Goal: Information Seeking & Learning: Learn about a topic

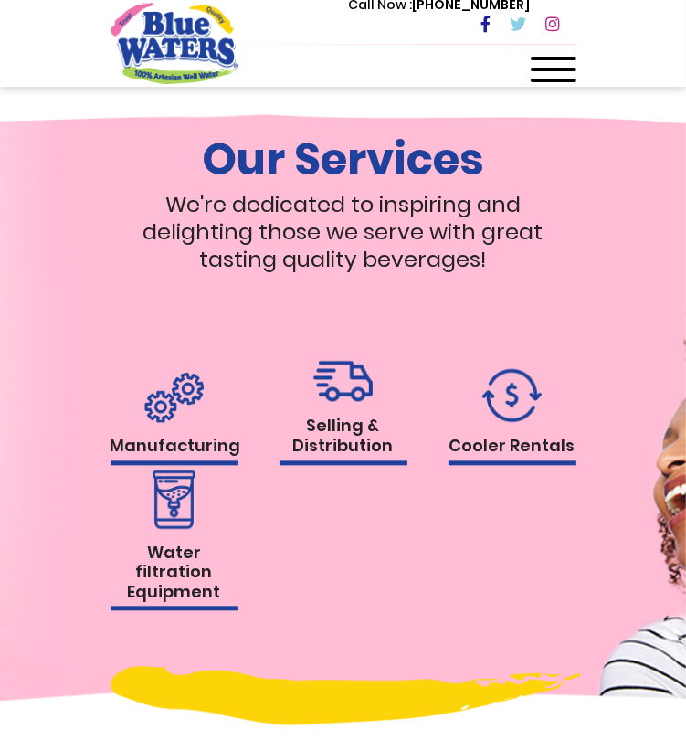
scroll to position [1678, 0]
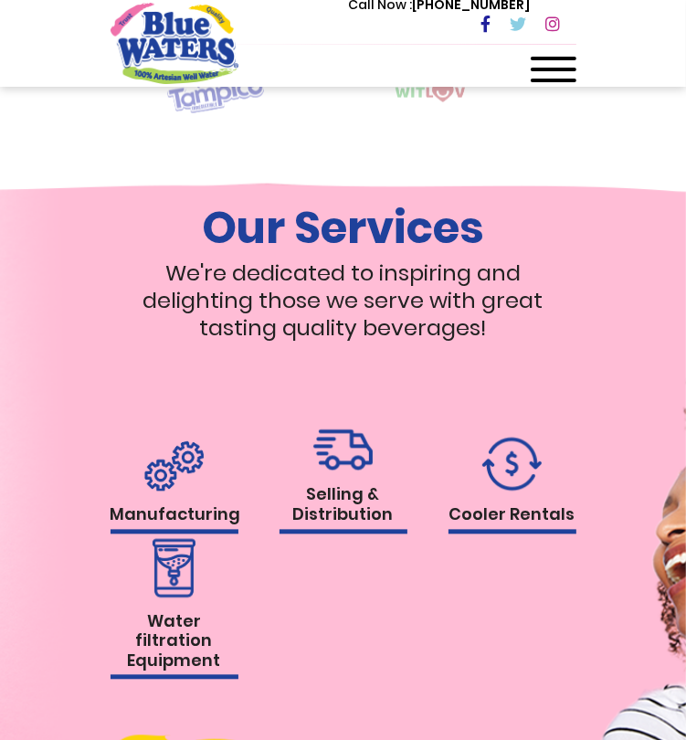
click at [170, 492] on img at bounding box center [173, 467] width 59 height 50
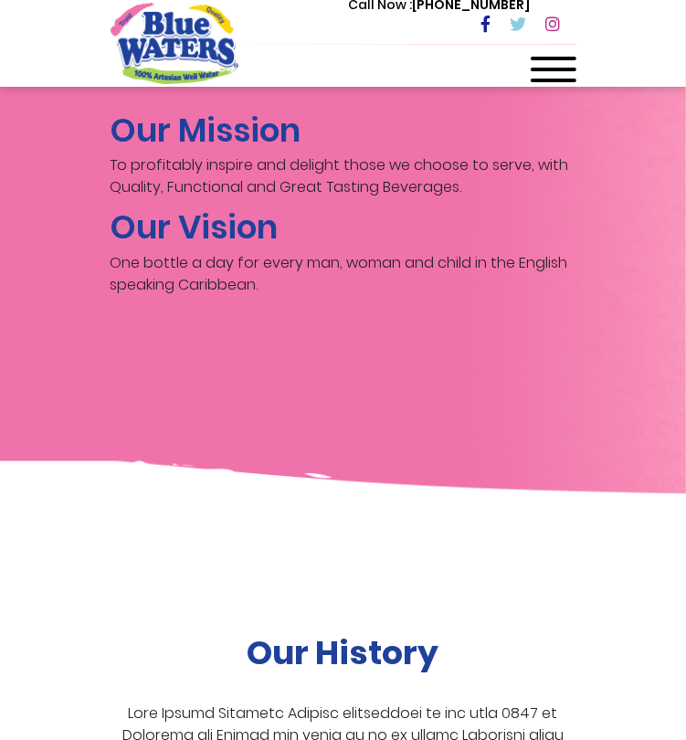
scroll to position [4102, 0]
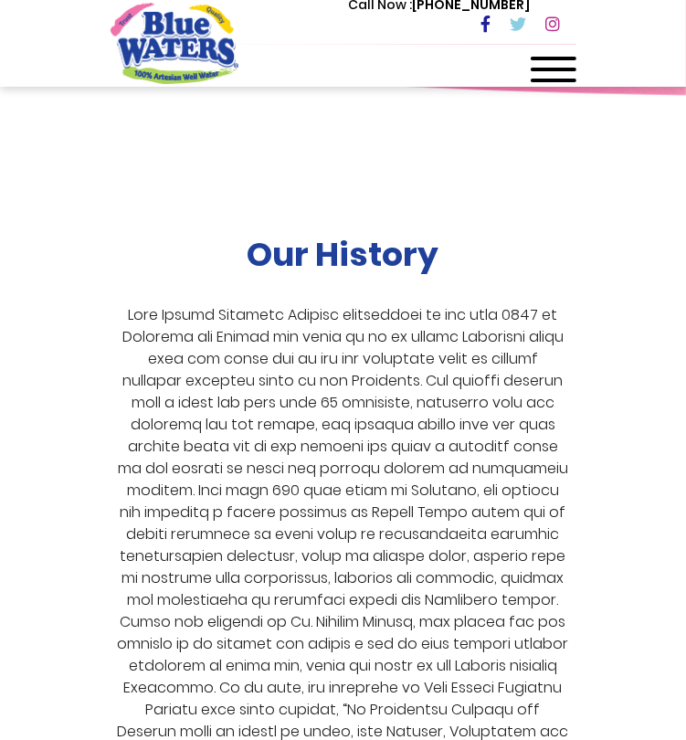
drag, startPoint x: 261, startPoint y: 502, endPoint x: 227, endPoint y: 493, distance: 35.9
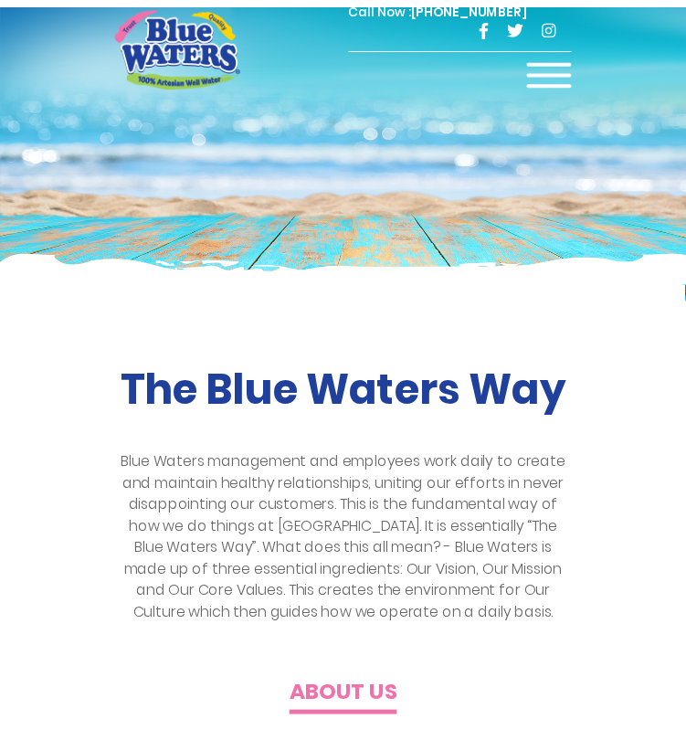
scroll to position [1678, 0]
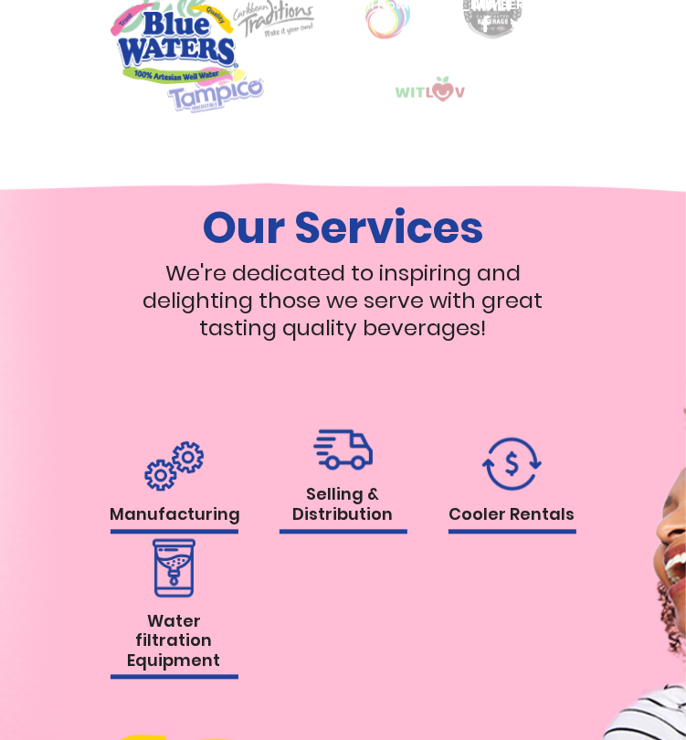
click at [346, 525] on h1 "Selling & Distribution" at bounding box center [344, 509] width 128 height 48
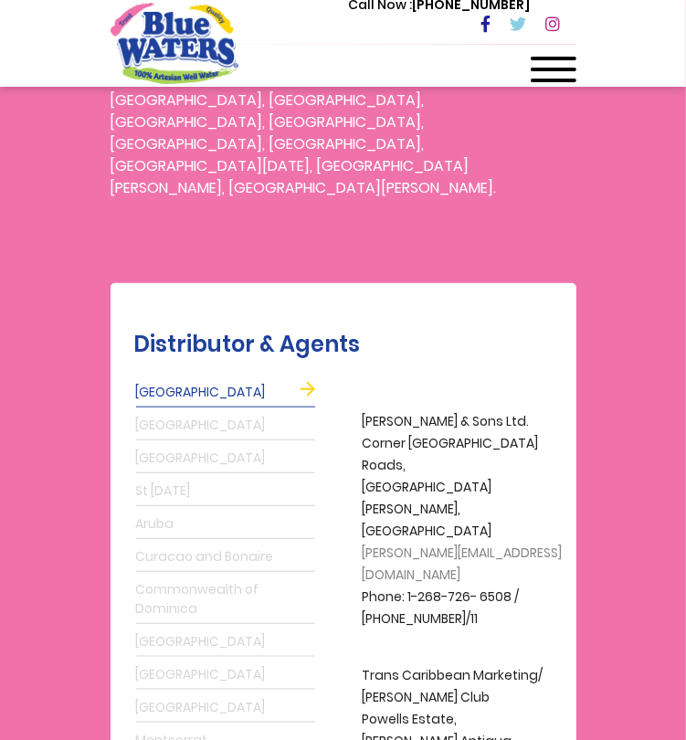
scroll to position [640, 0]
drag, startPoint x: 261, startPoint y: 590, endPoint x: 241, endPoint y: 574, distance: 24.7
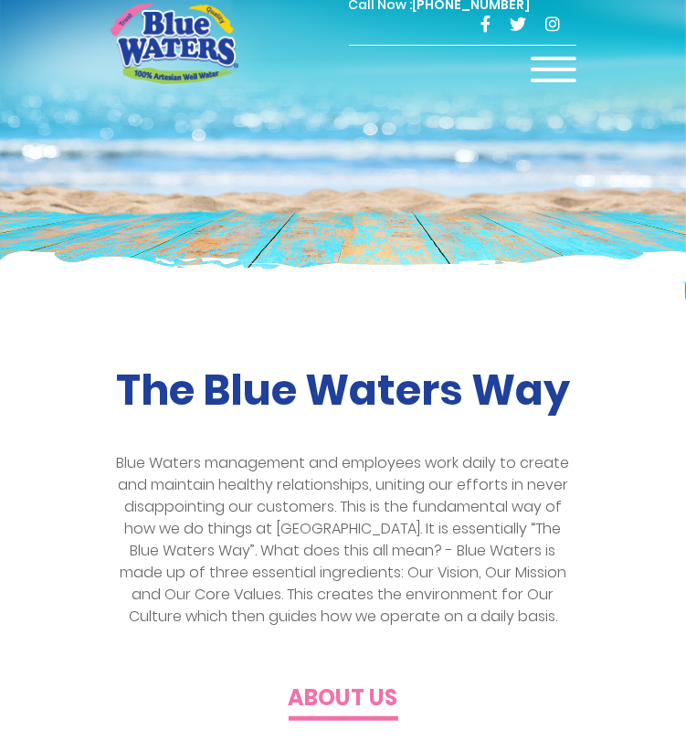
click at [308, 697] on h4 "About us" at bounding box center [344, 699] width 110 height 27
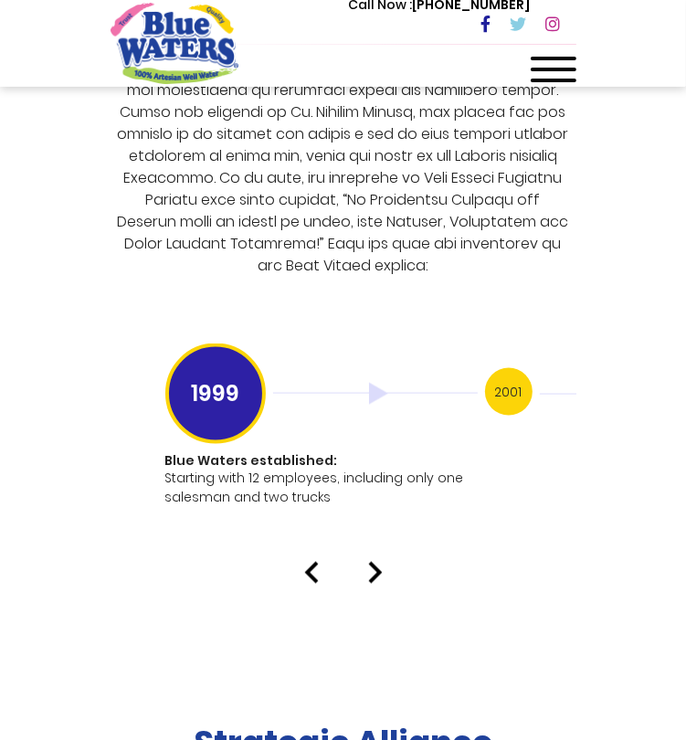
scroll to position [4662, 0]
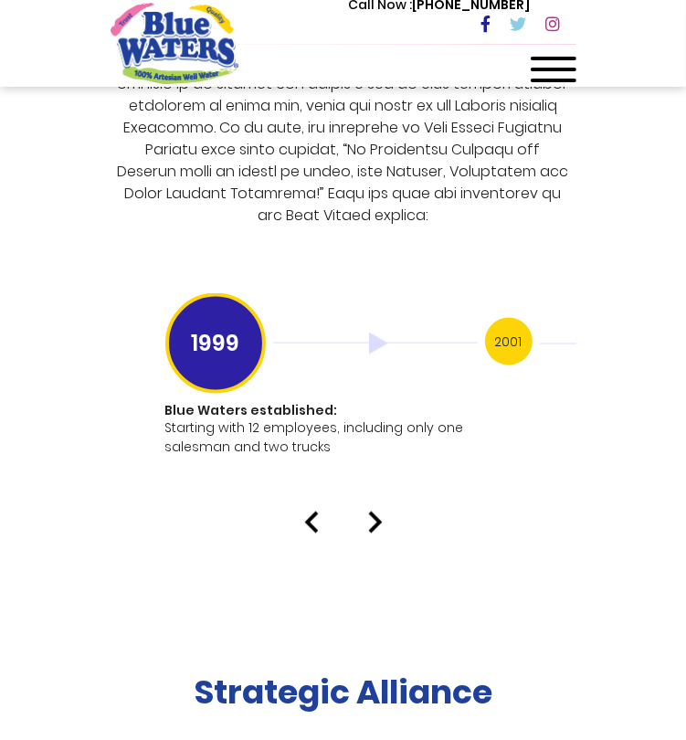
click at [508, 319] on h3 "2001" at bounding box center [509, 342] width 48 height 48
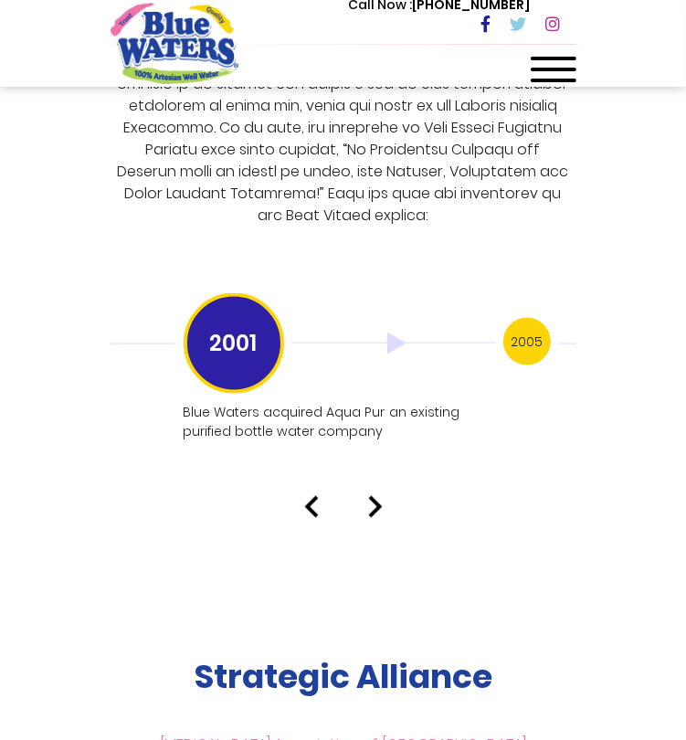
click at [528, 318] on h3 "2005" at bounding box center [528, 342] width 48 height 48
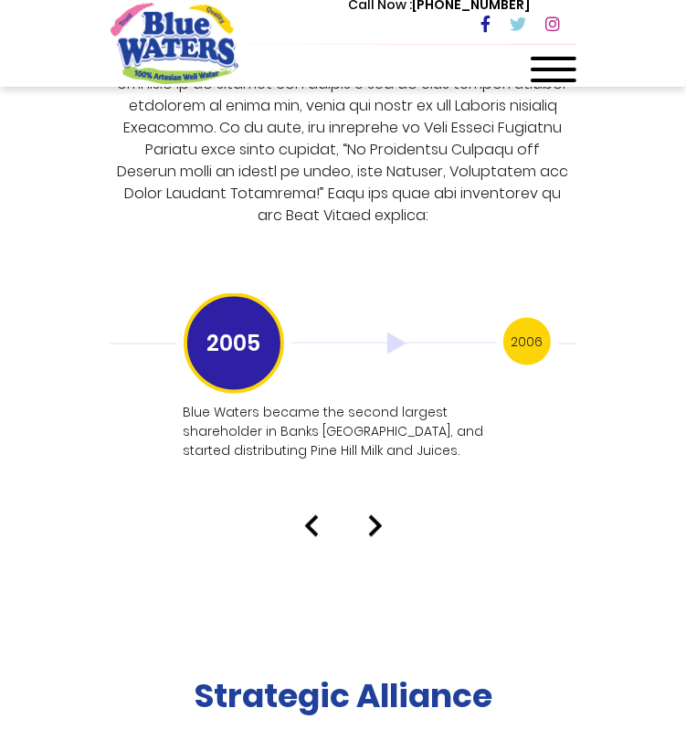
click at [537, 318] on h3 "2006" at bounding box center [528, 342] width 48 height 48
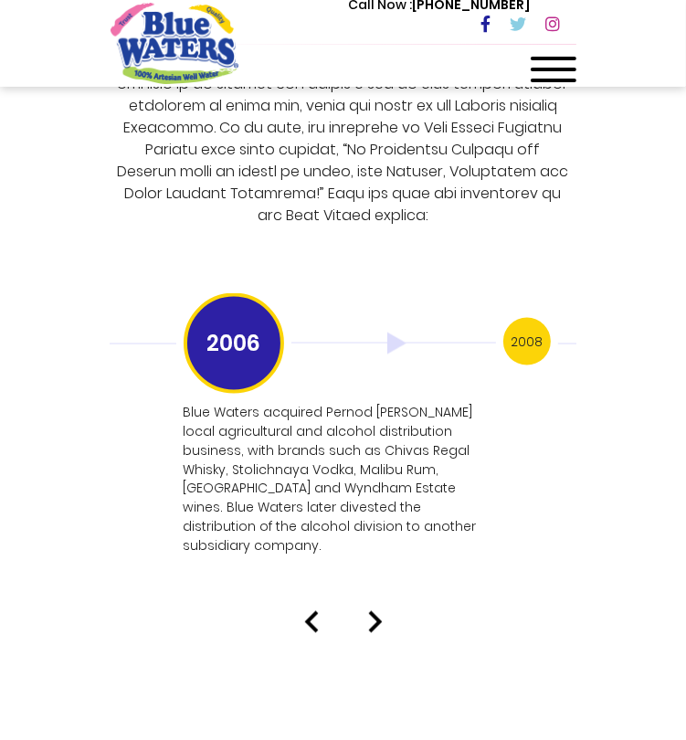
click at [250, 337] on h3 "2006" at bounding box center [234, 343] width 101 height 101
click at [314, 612] on img at bounding box center [311, 623] width 15 height 22
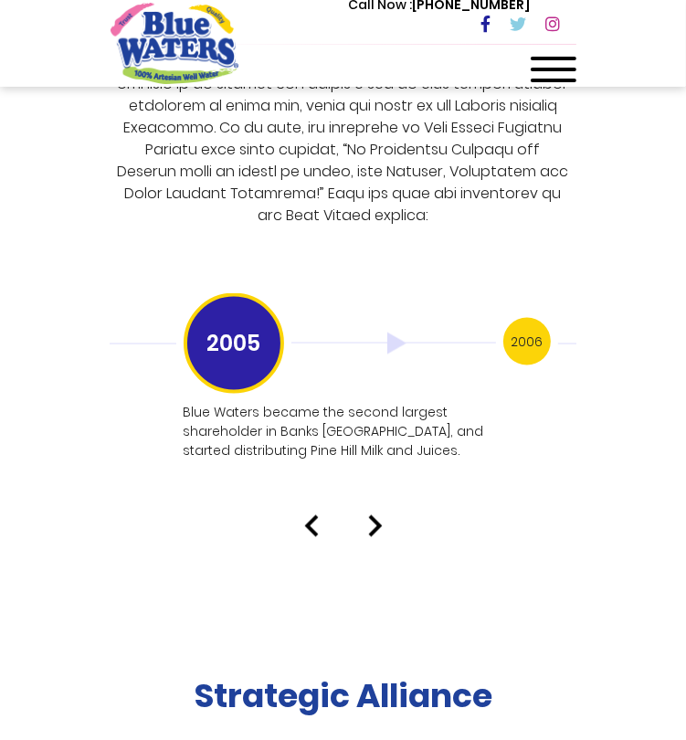
click at [307, 516] on img at bounding box center [311, 527] width 15 height 22
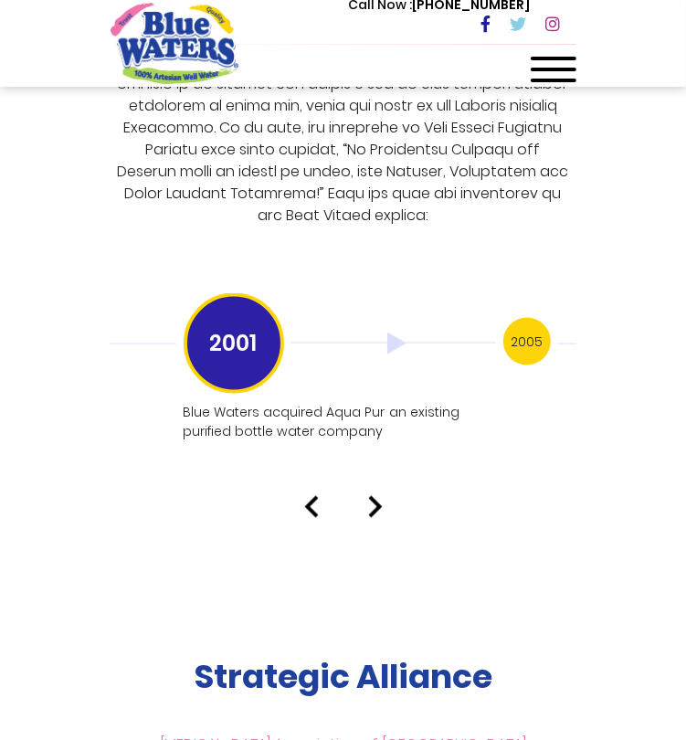
click at [524, 321] on h3 "2005" at bounding box center [528, 342] width 48 height 48
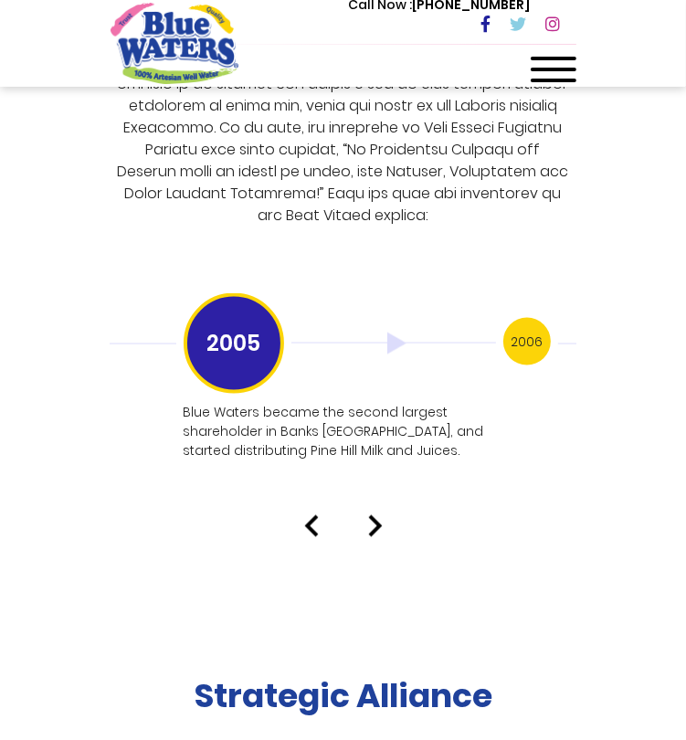
click at [532, 319] on h3 "2006" at bounding box center [528, 342] width 48 height 48
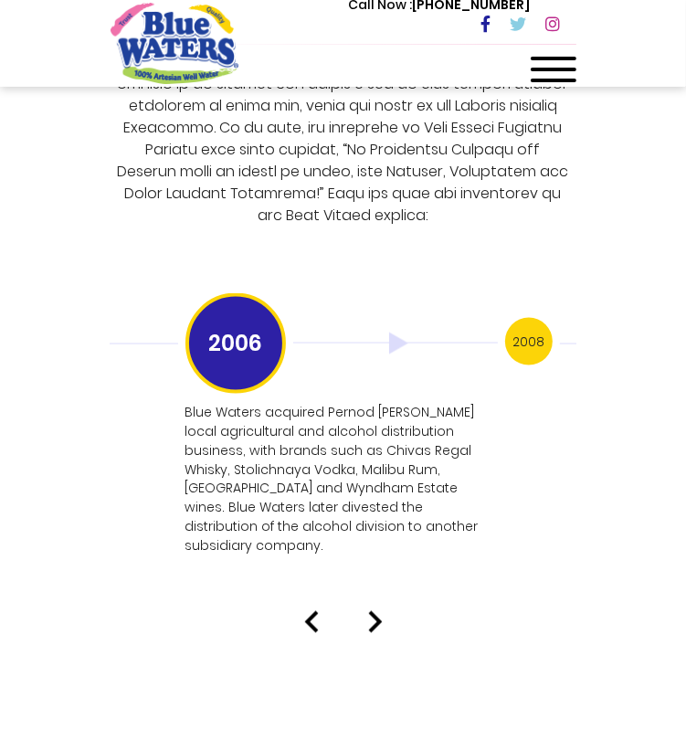
click at [530, 318] on h3 "2008" at bounding box center [529, 342] width 48 height 48
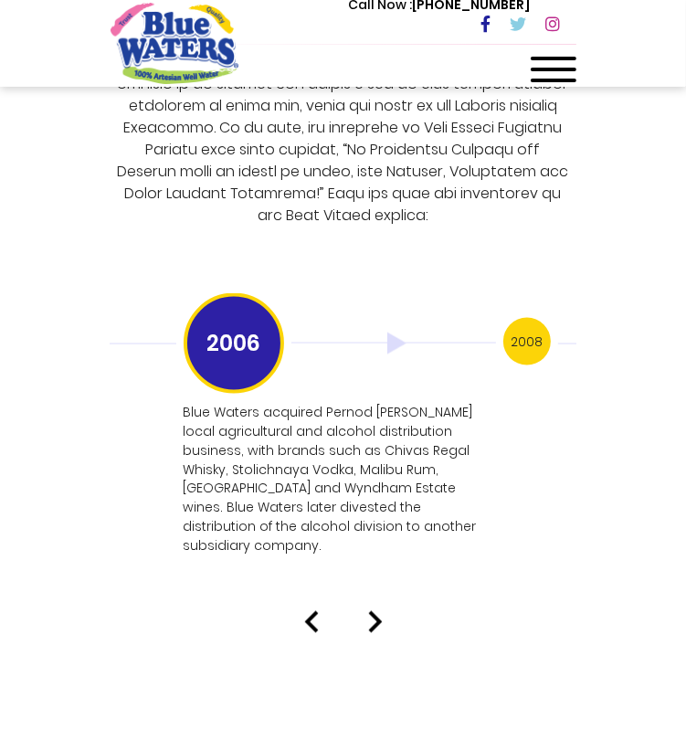
click at [526, 325] on h3 "2008" at bounding box center [528, 342] width 48 height 48
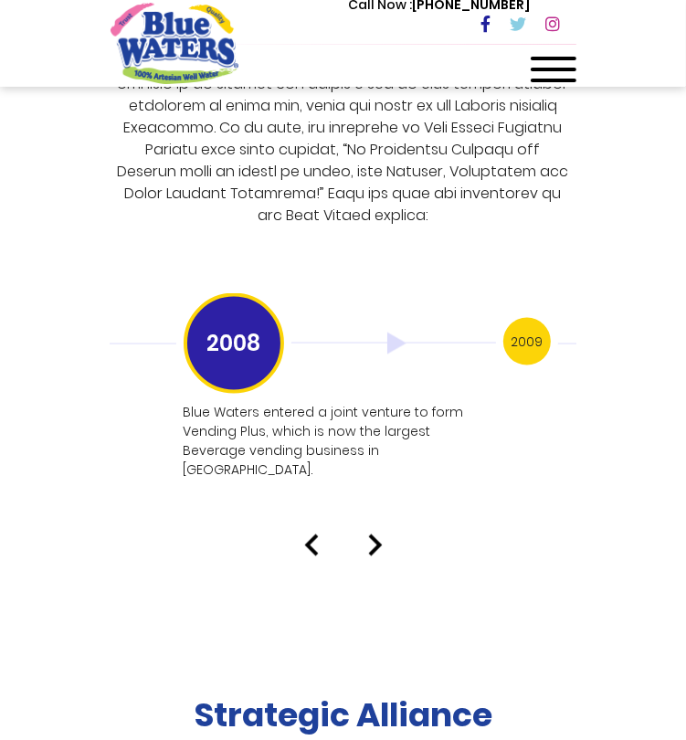
click at [525, 323] on h3 "2009" at bounding box center [528, 342] width 48 height 48
click at [519, 318] on h3 "2011" at bounding box center [528, 342] width 48 height 48
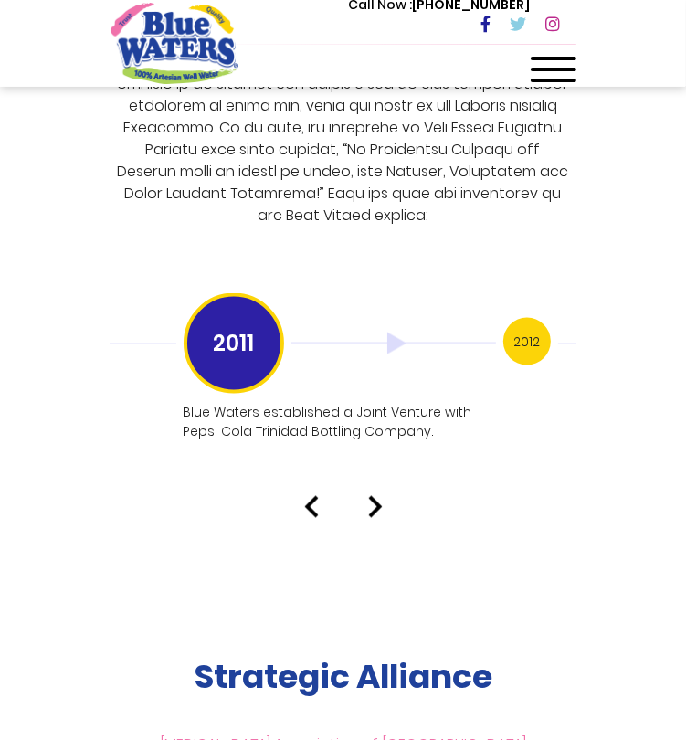
click at [529, 322] on h3 "2012" at bounding box center [528, 342] width 48 height 48
click at [317, 496] on img at bounding box center [311, 507] width 15 height 22
click at [307, 496] on img at bounding box center [311, 507] width 15 height 22
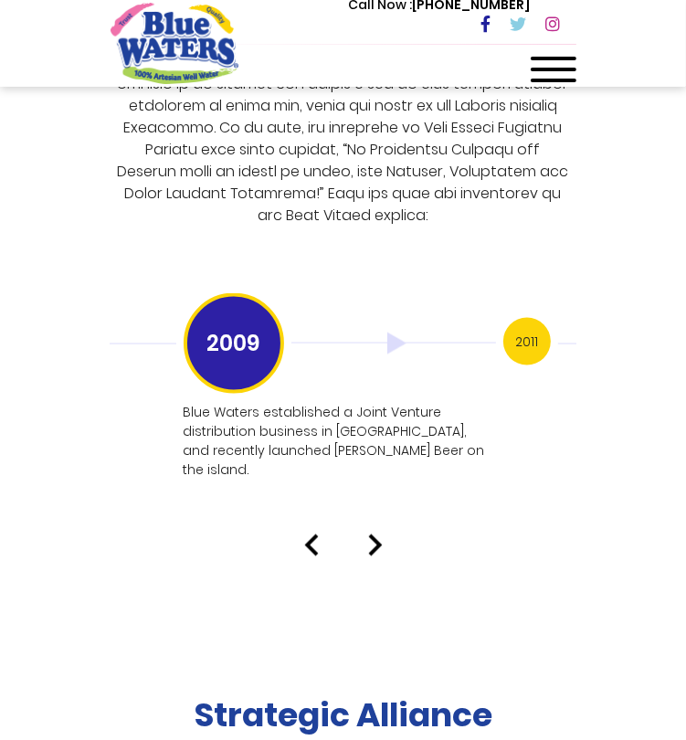
click at [307, 484] on div "Our History 1999 Blue Waters established: Starting with 12 employees, including…" at bounding box center [343, 47] width 686 height 1018
click at [313, 535] on img at bounding box center [311, 546] width 15 height 22
click at [531, 318] on h3 "2009" at bounding box center [528, 342] width 48 height 48
click at [527, 318] on h3 "2011" at bounding box center [528, 342] width 48 height 48
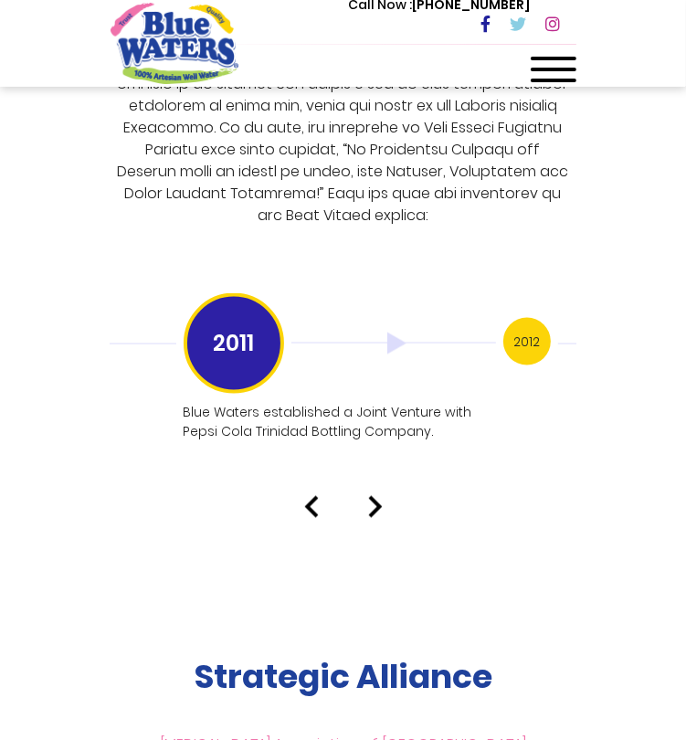
click at [536, 323] on h3 "2012" at bounding box center [528, 342] width 48 height 48
click at [531, 325] on h3 "2013" at bounding box center [528, 342] width 48 height 48
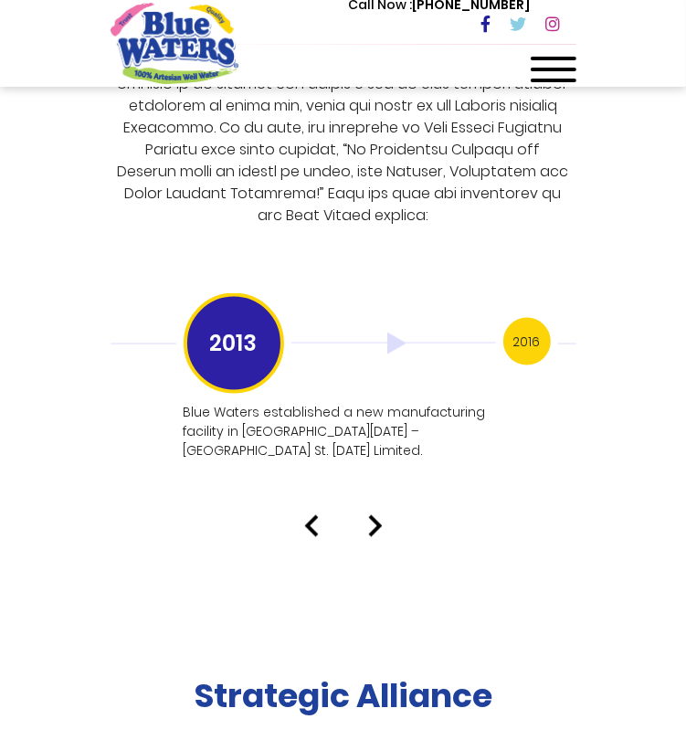
click at [535, 325] on h3 "2016" at bounding box center [528, 342] width 48 height 48
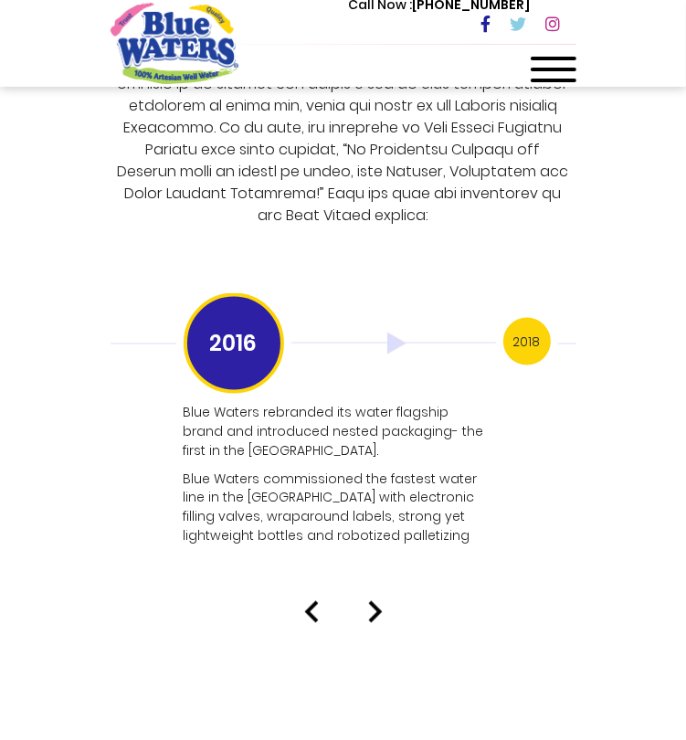
click at [544, 321] on h3 "2018" at bounding box center [528, 342] width 48 height 48
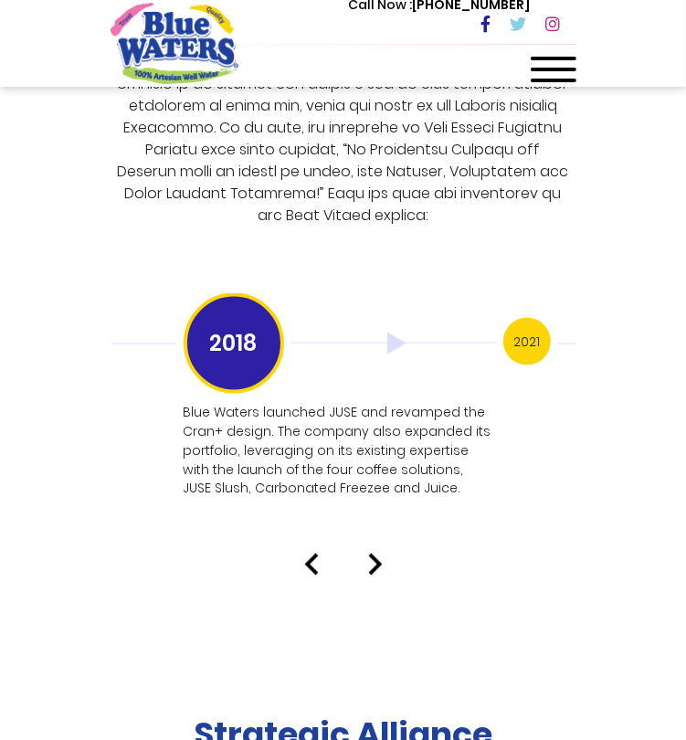
click at [531, 323] on h3 "2021" at bounding box center [528, 342] width 48 height 48
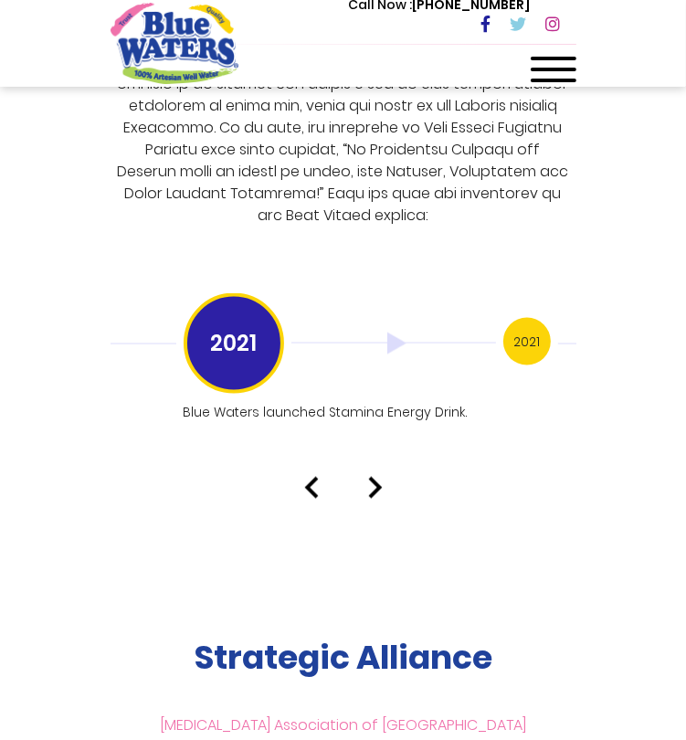
click at [539, 323] on h3 "2021" at bounding box center [528, 342] width 48 height 48
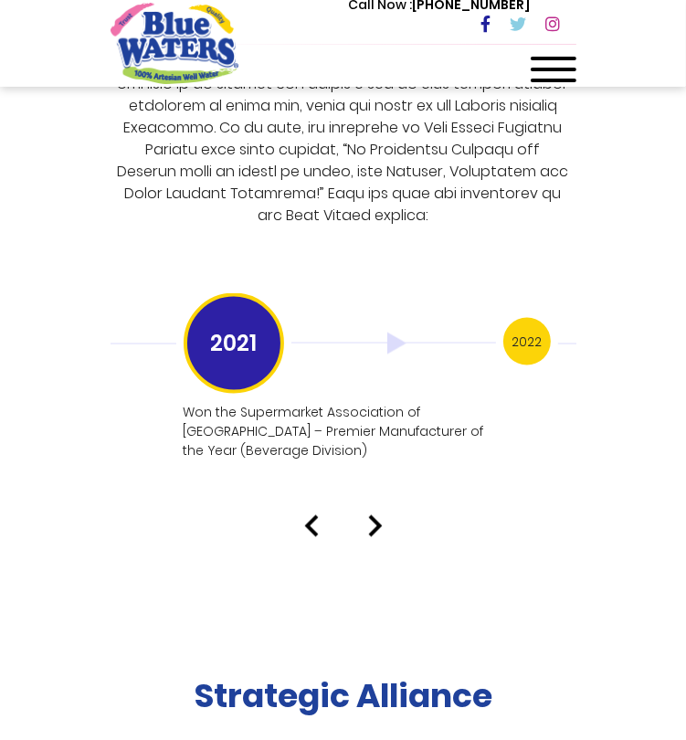
click at [534, 332] on h3 "2022" at bounding box center [528, 342] width 48 height 48
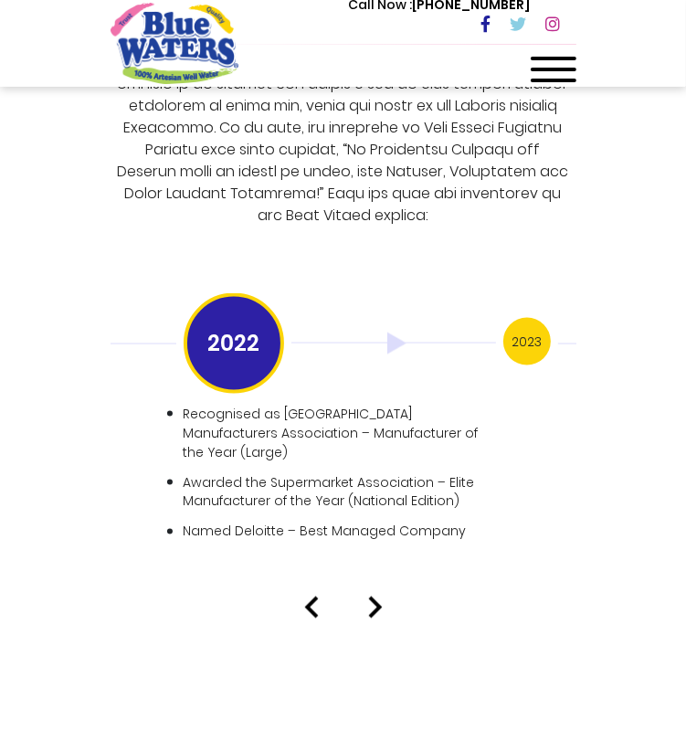
click at [523, 318] on h3 "2023" at bounding box center [528, 342] width 48 height 48
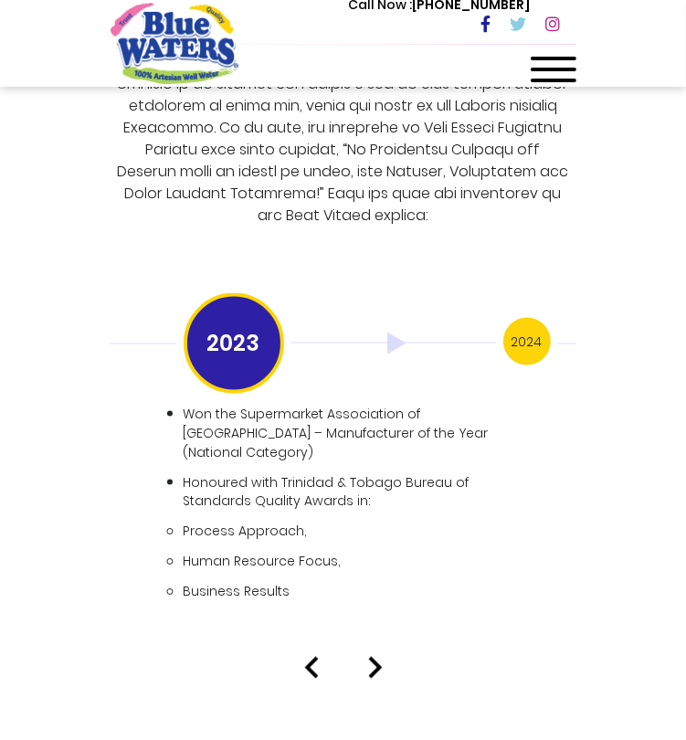
click at [536, 318] on h3 "2024" at bounding box center [528, 342] width 48 height 48
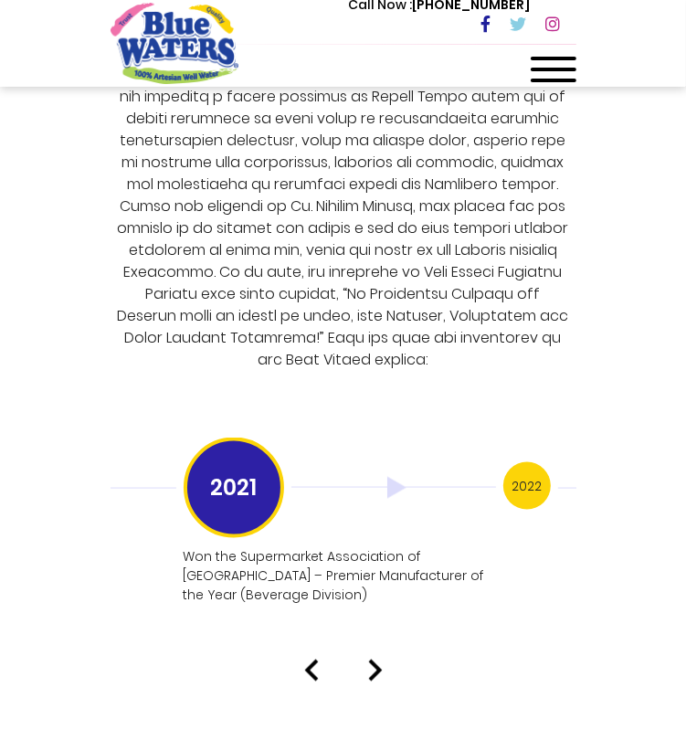
scroll to position [4591, 0]
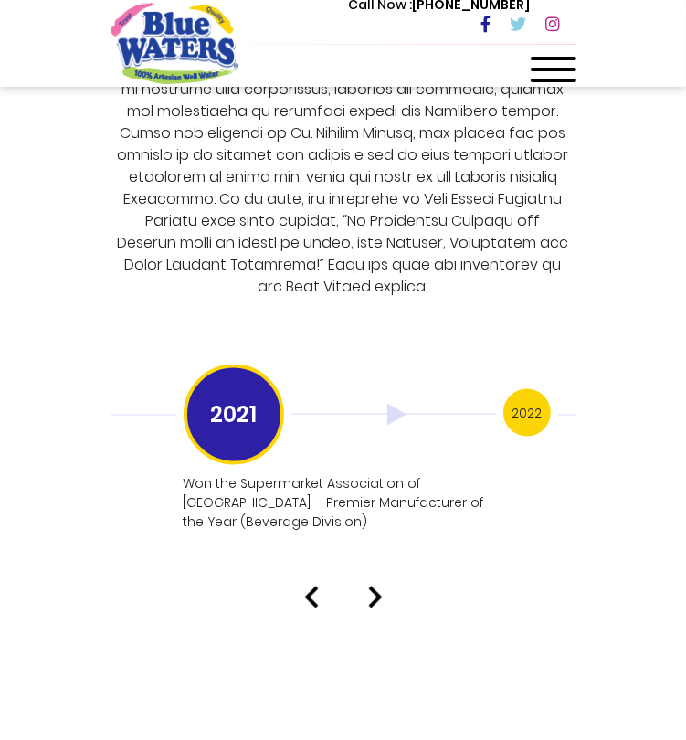
click at [307, 587] on img at bounding box center [311, 598] width 15 height 22
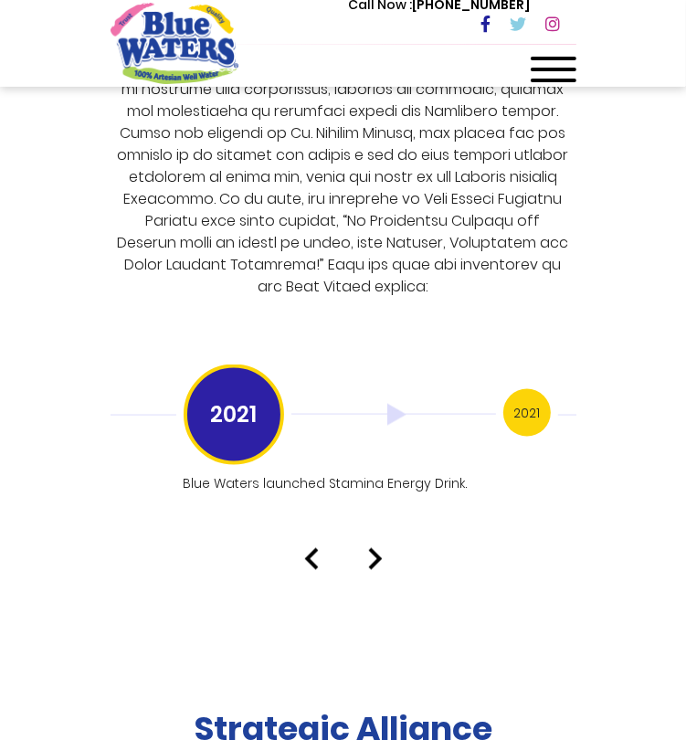
click at [312, 548] on img at bounding box center [311, 559] width 15 height 22
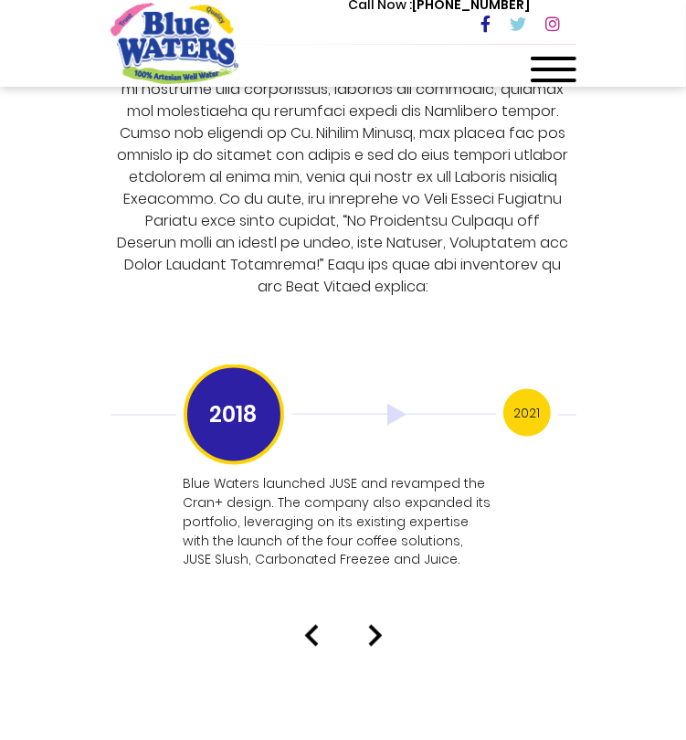
click at [314, 625] on img at bounding box center [311, 636] width 15 height 22
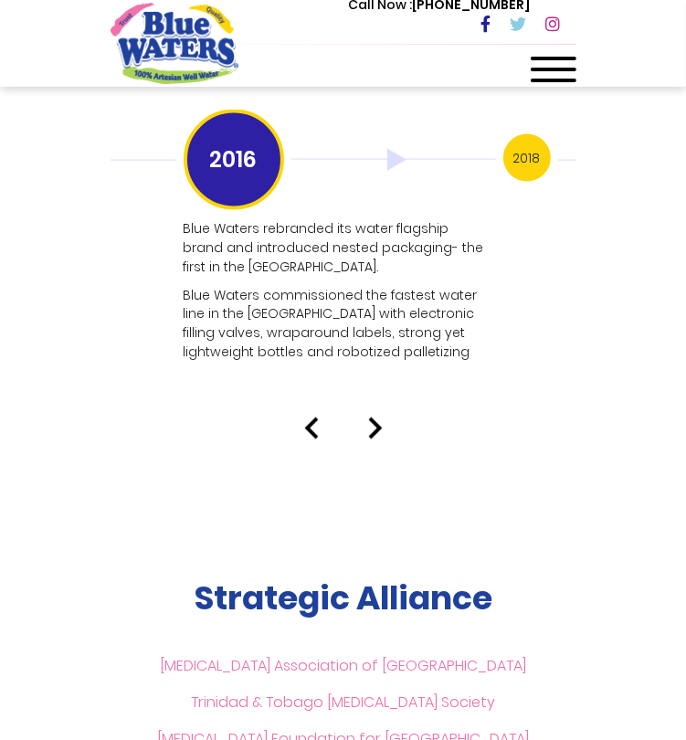
scroll to position [4865, 0]
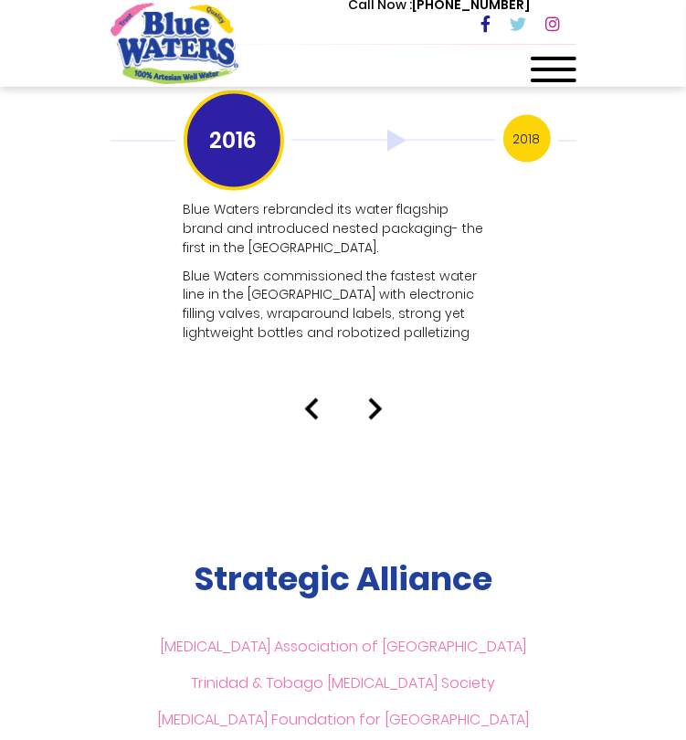
click at [372, 399] on img at bounding box center [375, 410] width 15 height 22
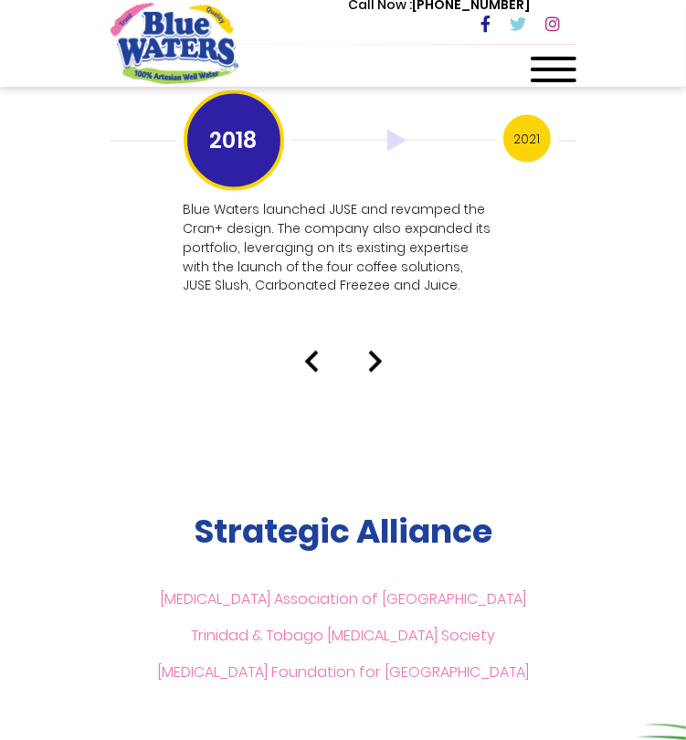
click at [380, 351] on img at bounding box center [375, 362] width 15 height 22
